Goal: Task Accomplishment & Management: Use online tool/utility

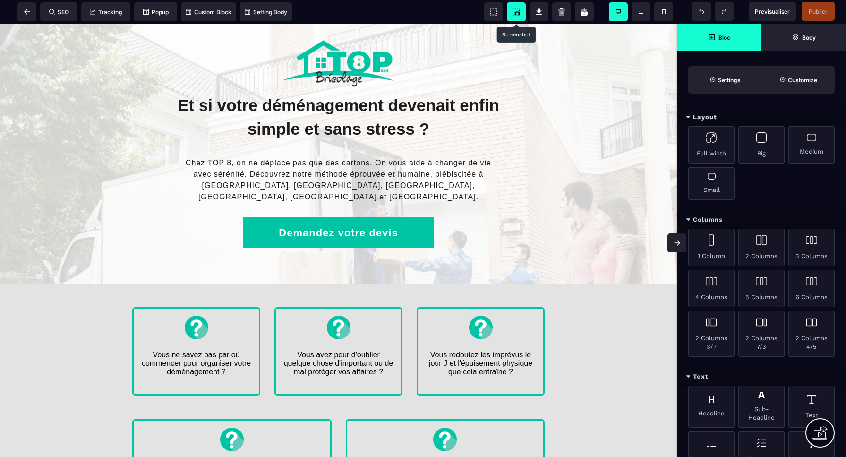
click at [517, 11] on icon at bounding box center [516, 11] width 9 height 9
click at [30, 12] on icon at bounding box center [27, 12] width 6 height 6
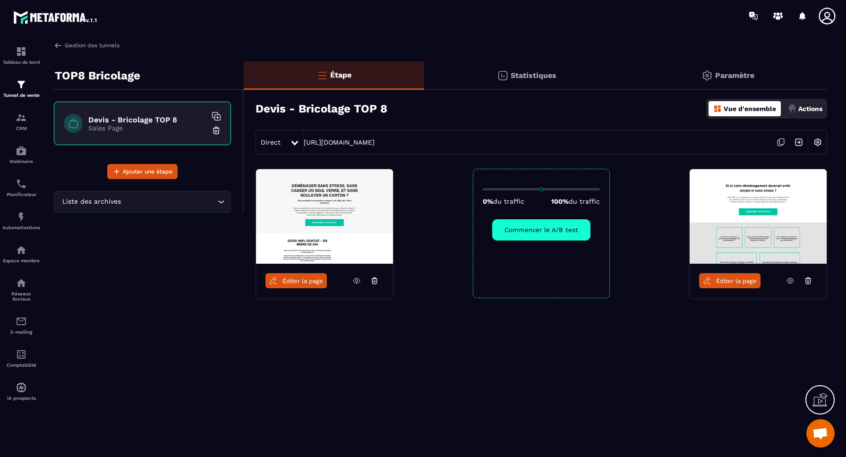
click at [77, 46] on link "Gestion des tunnels" at bounding box center [87, 45] width 66 height 9
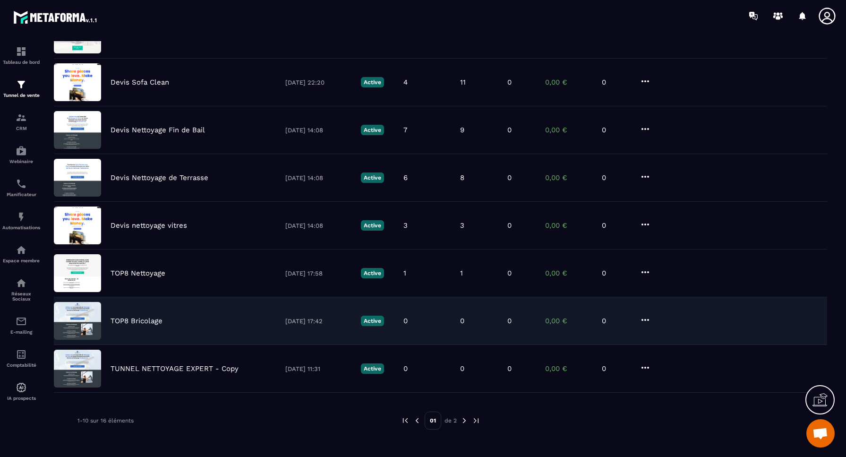
scroll to position [209, 0]
click at [133, 320] on p "TOP8 Bricolage" at bounding box center [137, 321] width 52 height 9
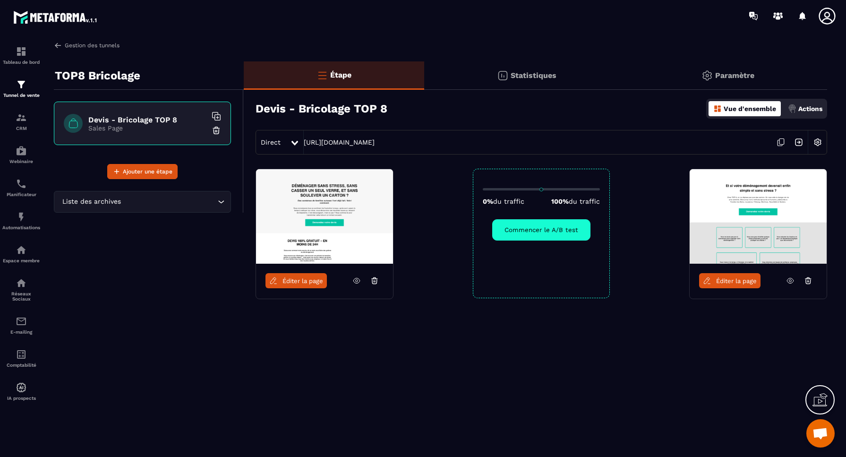
click at [74, 45] on link "Gestion des tunnels" at bounding box center [87, 45] width 66 height 9
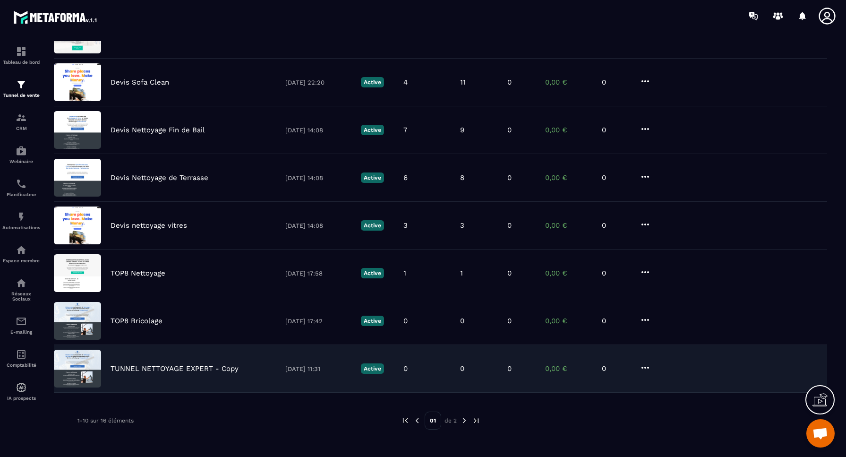
scroll to position [209, 0]
click at [145, 368] on p "TUNNEL NETTOYAGE EXPERT - Copy" at bounding box center [175, 368] width 128 height 9
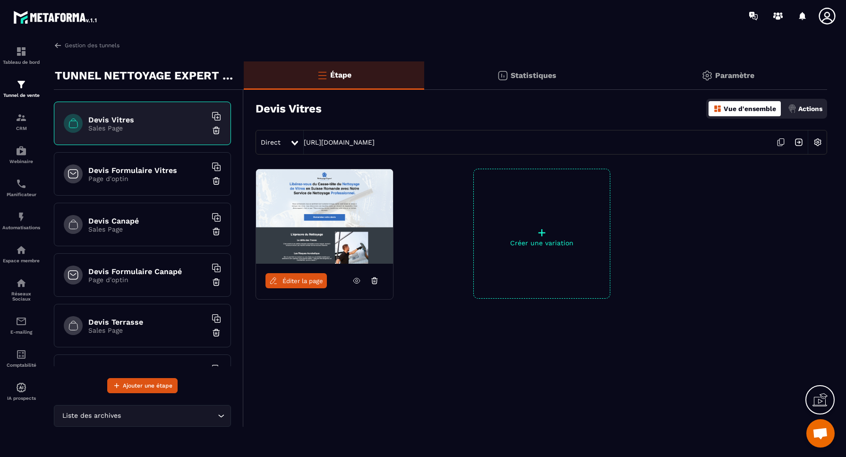
click at [305, 283] on span "Éditer la page" at bounding box center [302, 280] width 41 height 7
